Goal: Task Accomplishment & Management: Manage account settings

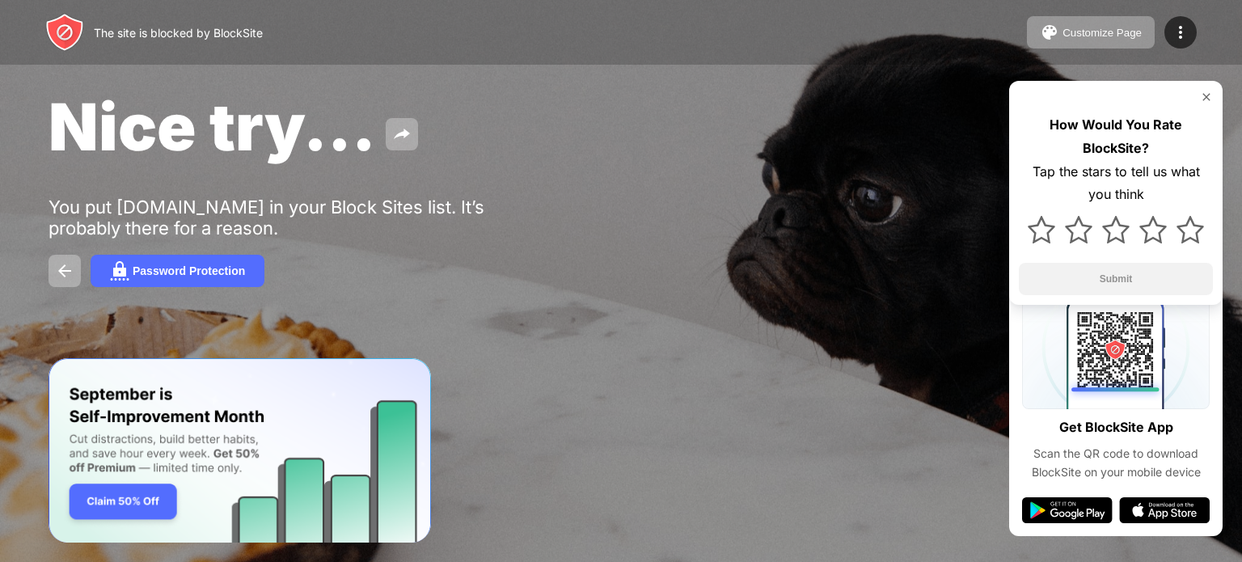
click at [1209, 19] on div "The site is blocked by BlockSite Customize Page Edit Block List Redirect Custom…" at bounding box center [621, 32] width 1242 height 65
click at [1182, 38] on div at bounding box center [1180, 32] width 32 height 32
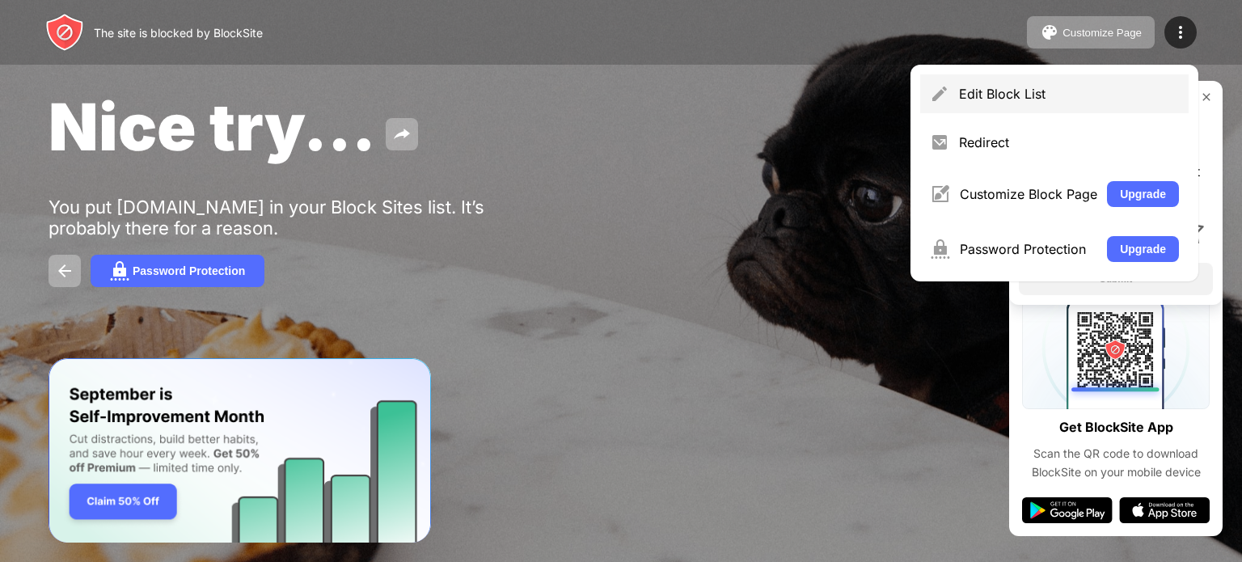
click at [1108, 91] on div "Edit Block List" at bounding box center [1069, 94] width 220 height 16
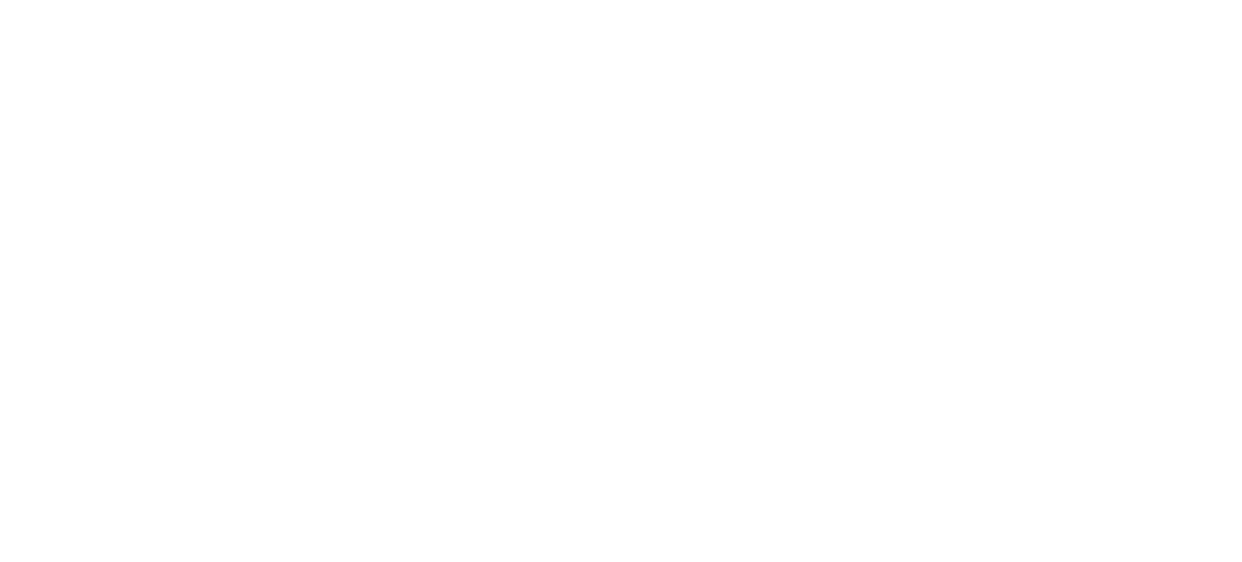
click at [831, 0] on html at bounding box center [621, 0] width 1242 height 0
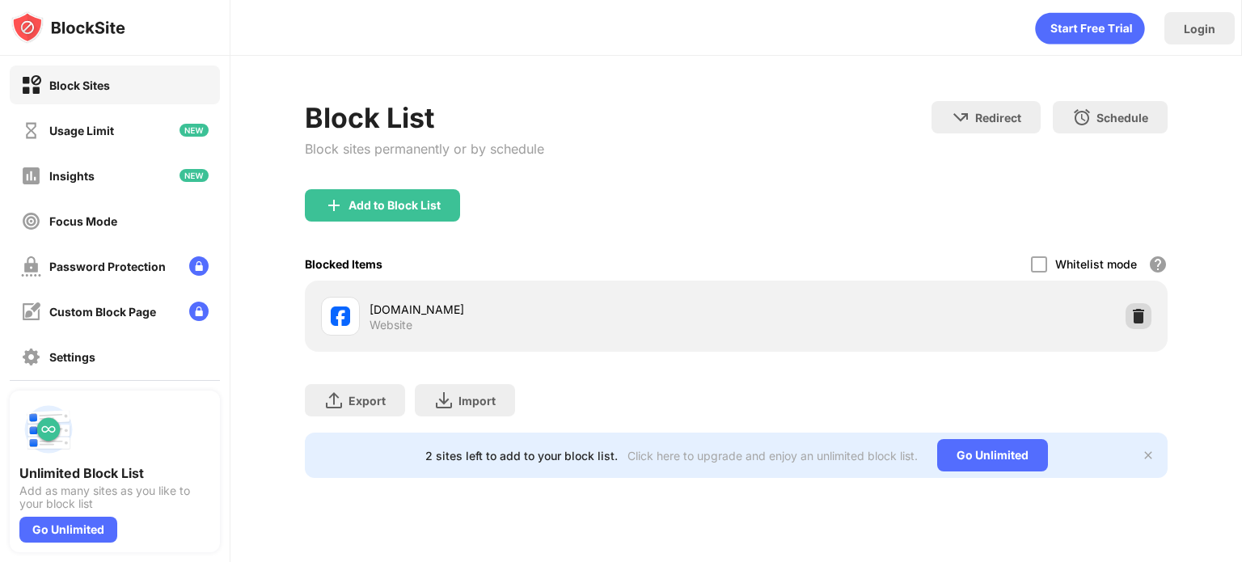
click at [1149, 318] on div at bounding box center [1138, 316] width 26 height 26
